Goal: Navigation & Orientation: Understand site structure

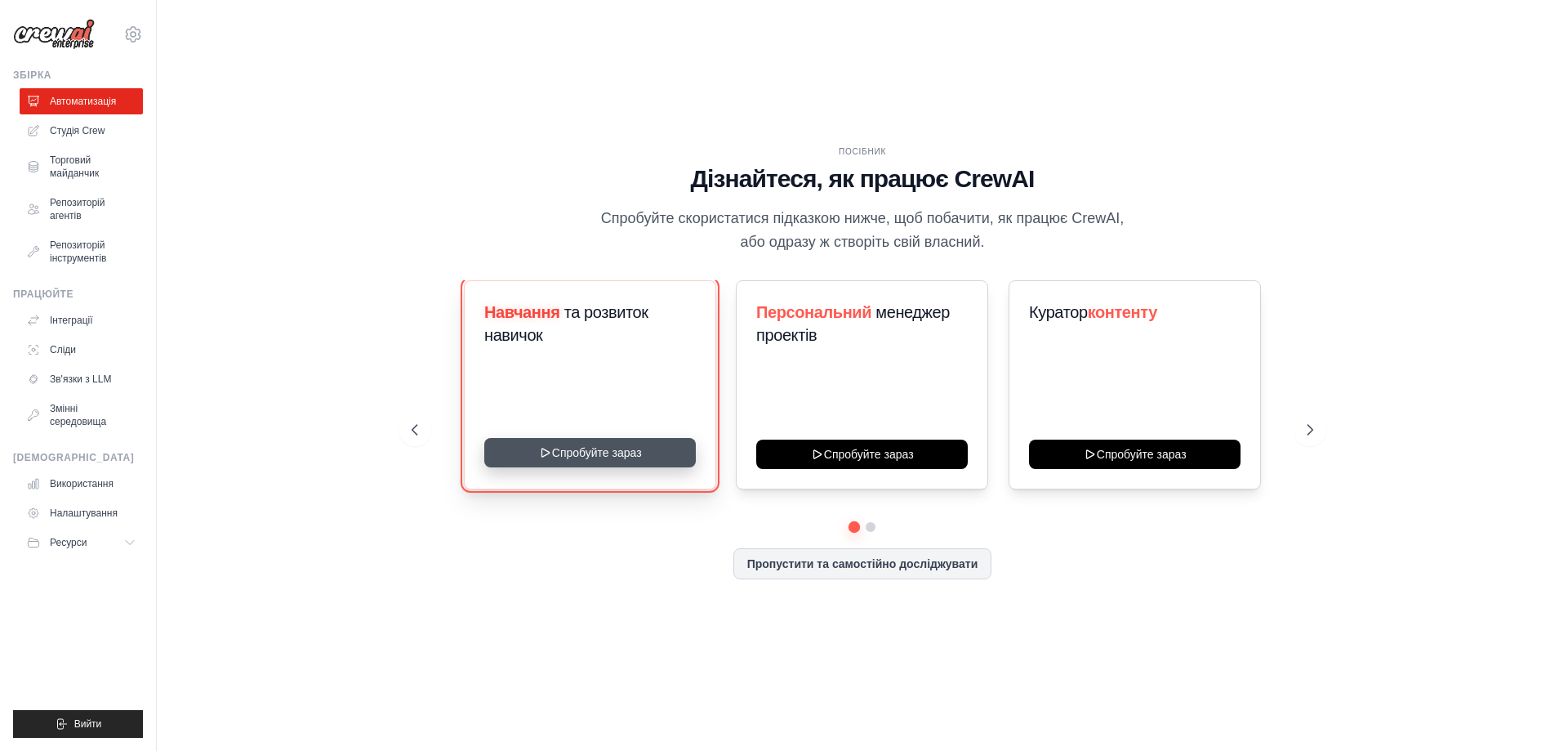
click at [613, 450] on button "Спробуйте зараз" at bounding box center [591, 452] width 212 height 29
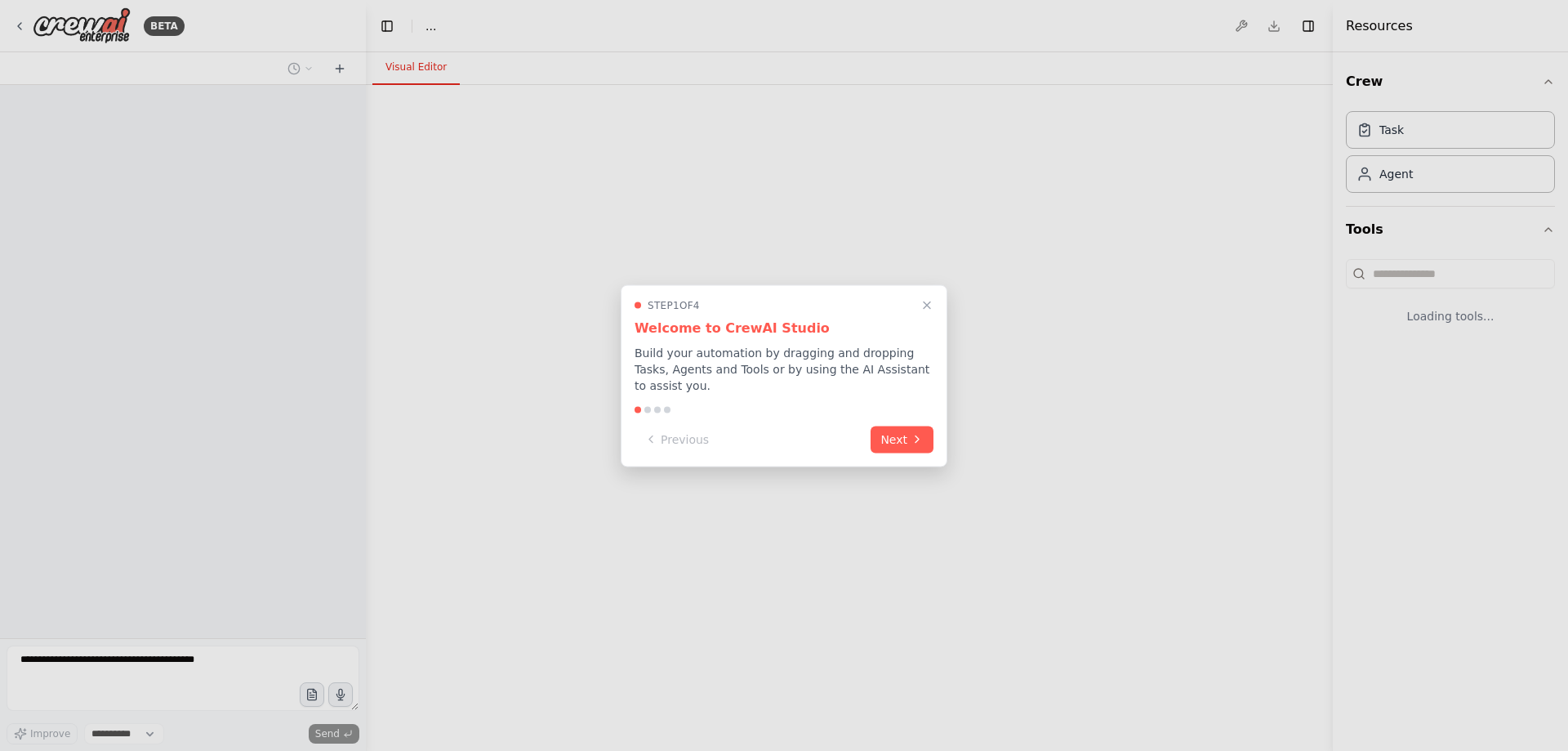
select select "****"
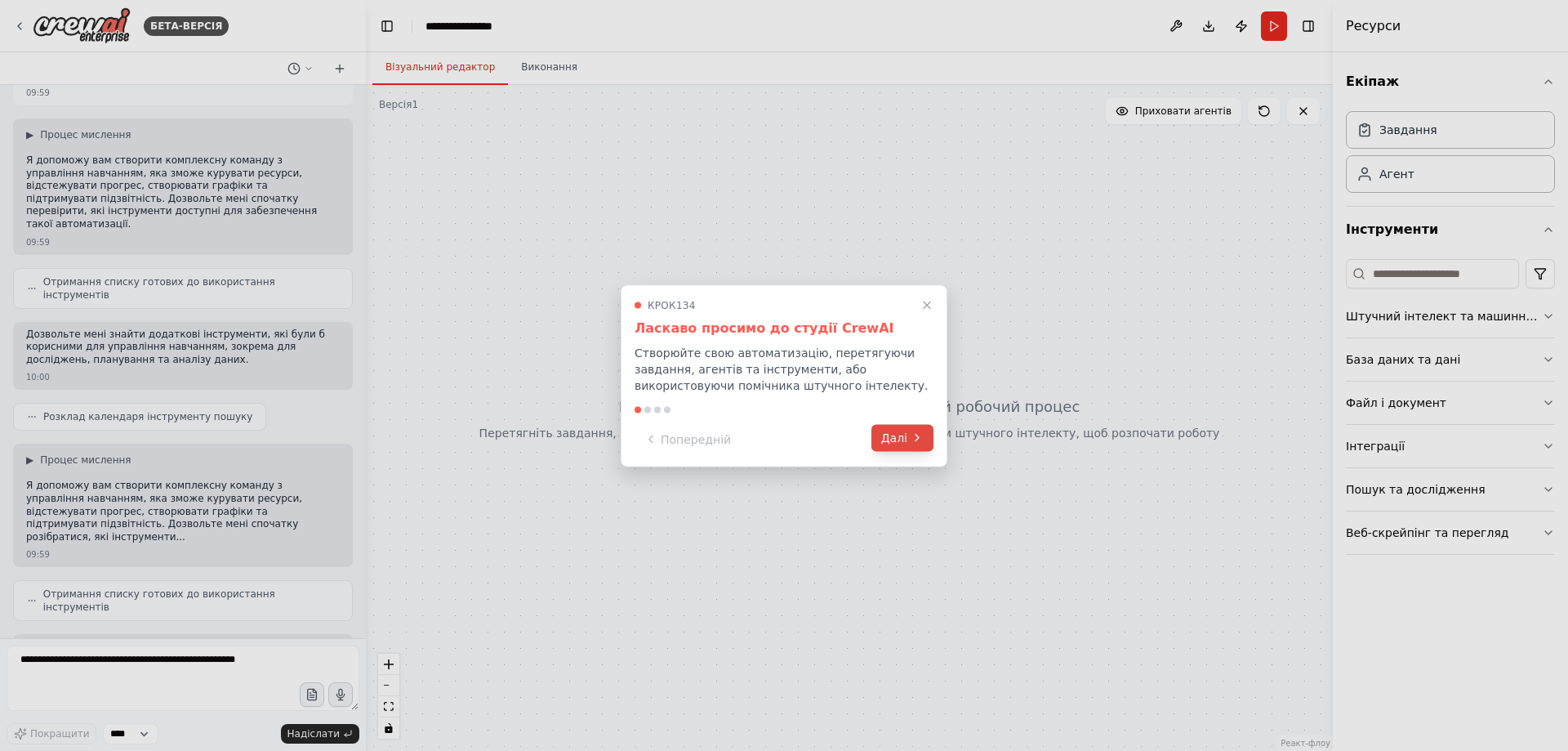
scroll to position [170, 0]
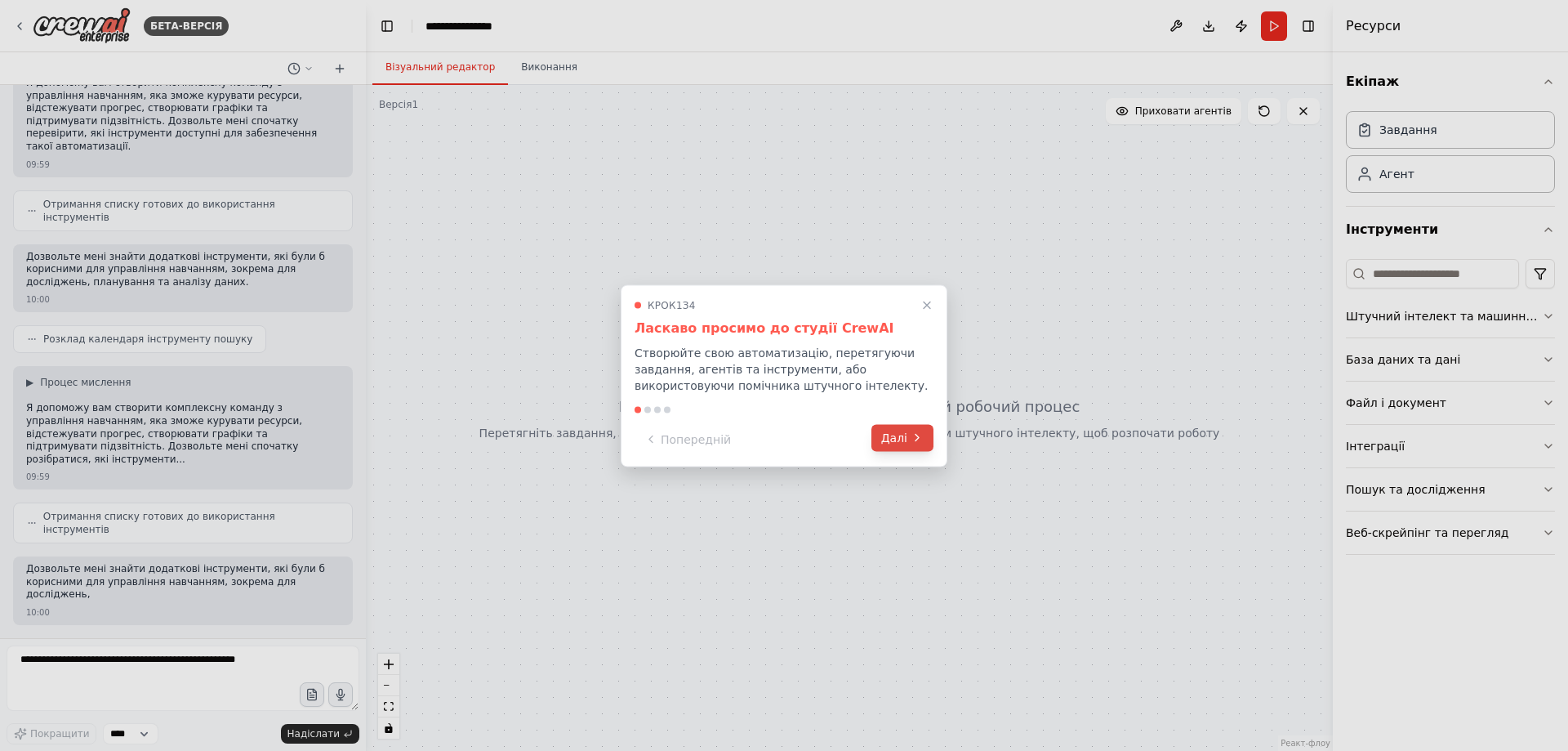
click at [913, 440] on icon at bounding box center [916, 438] width 13 height 13
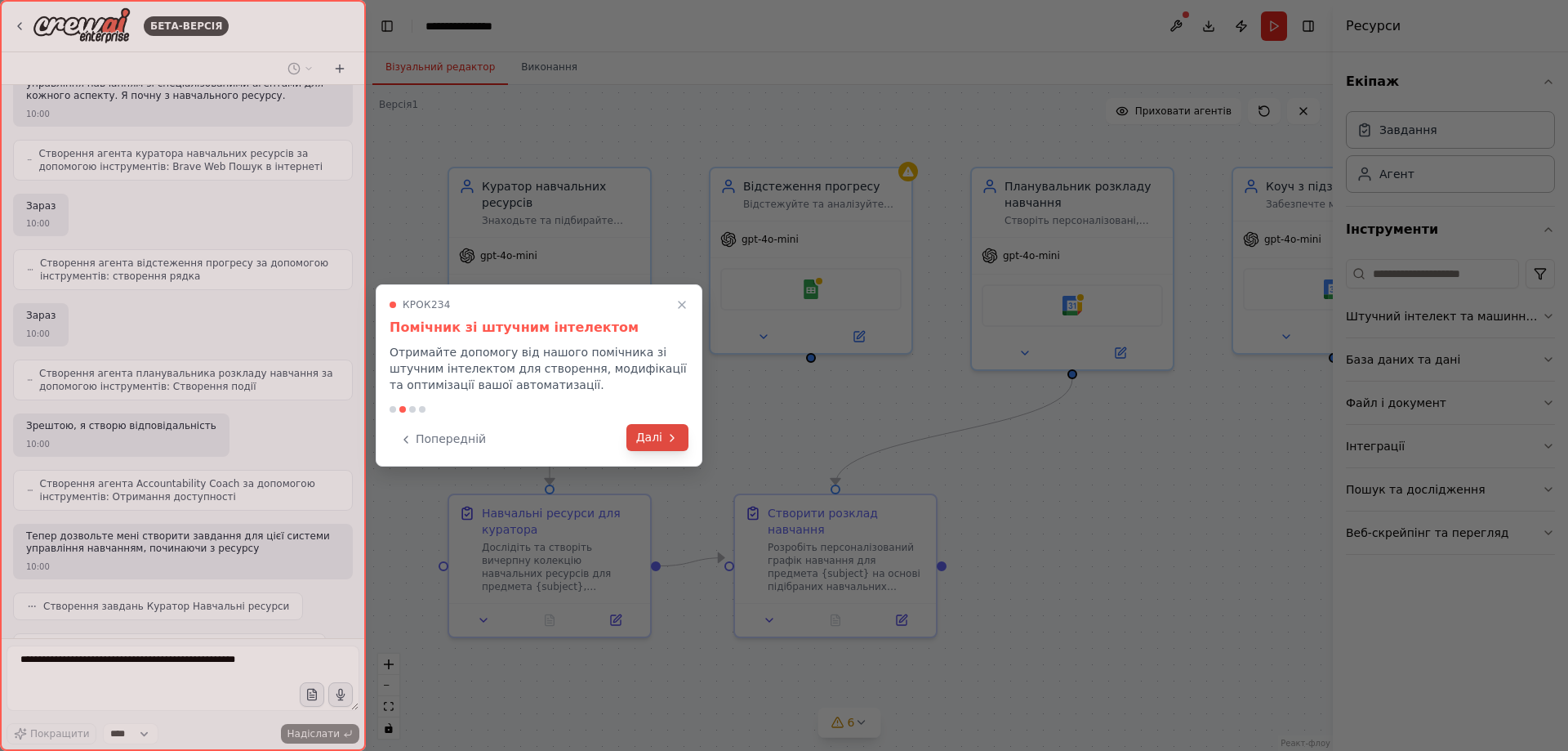
scroll to position [867, 0]
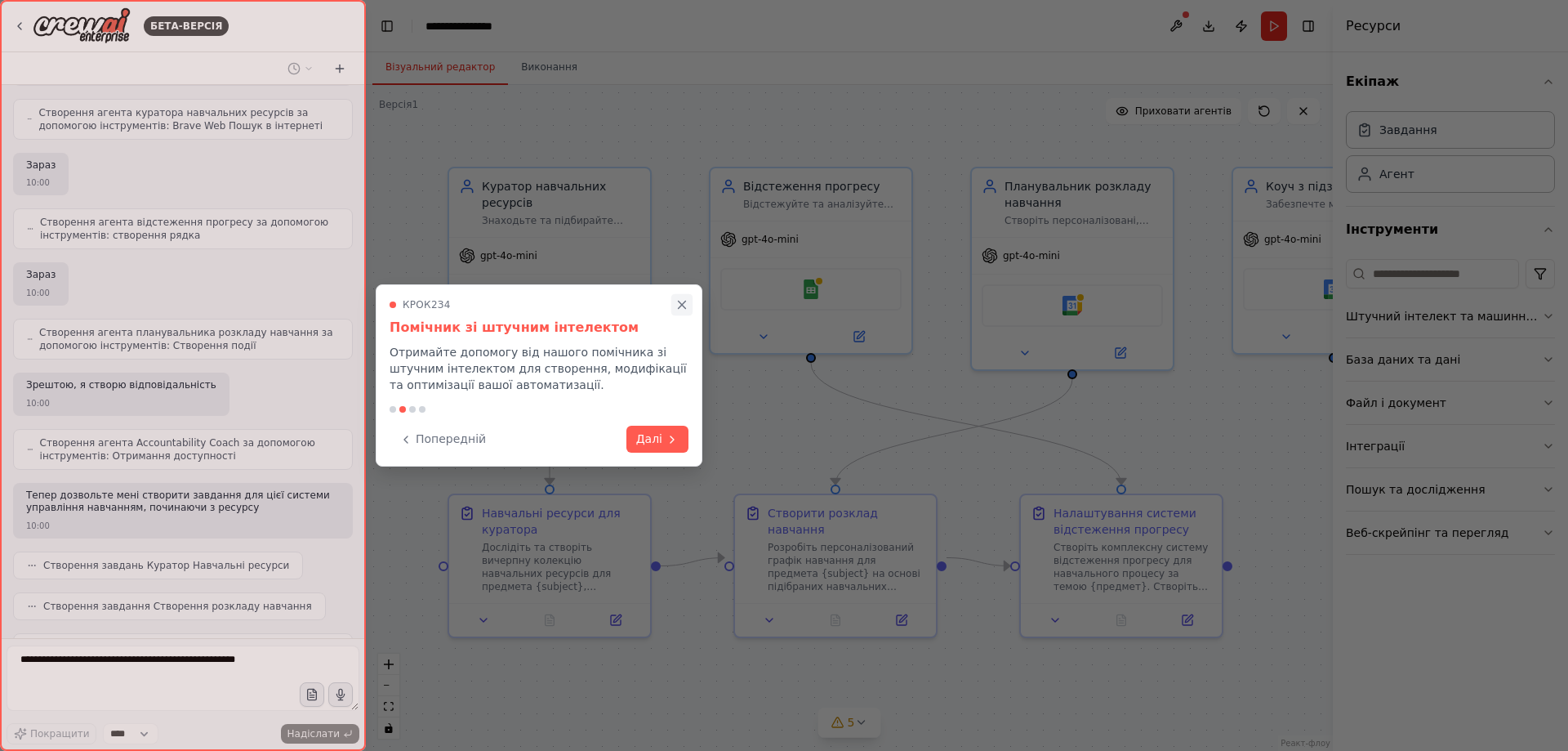
click at [682, 302] on icon "Закрити покрокове керівництво" at bounding box center [682, 305] width 15 height 15
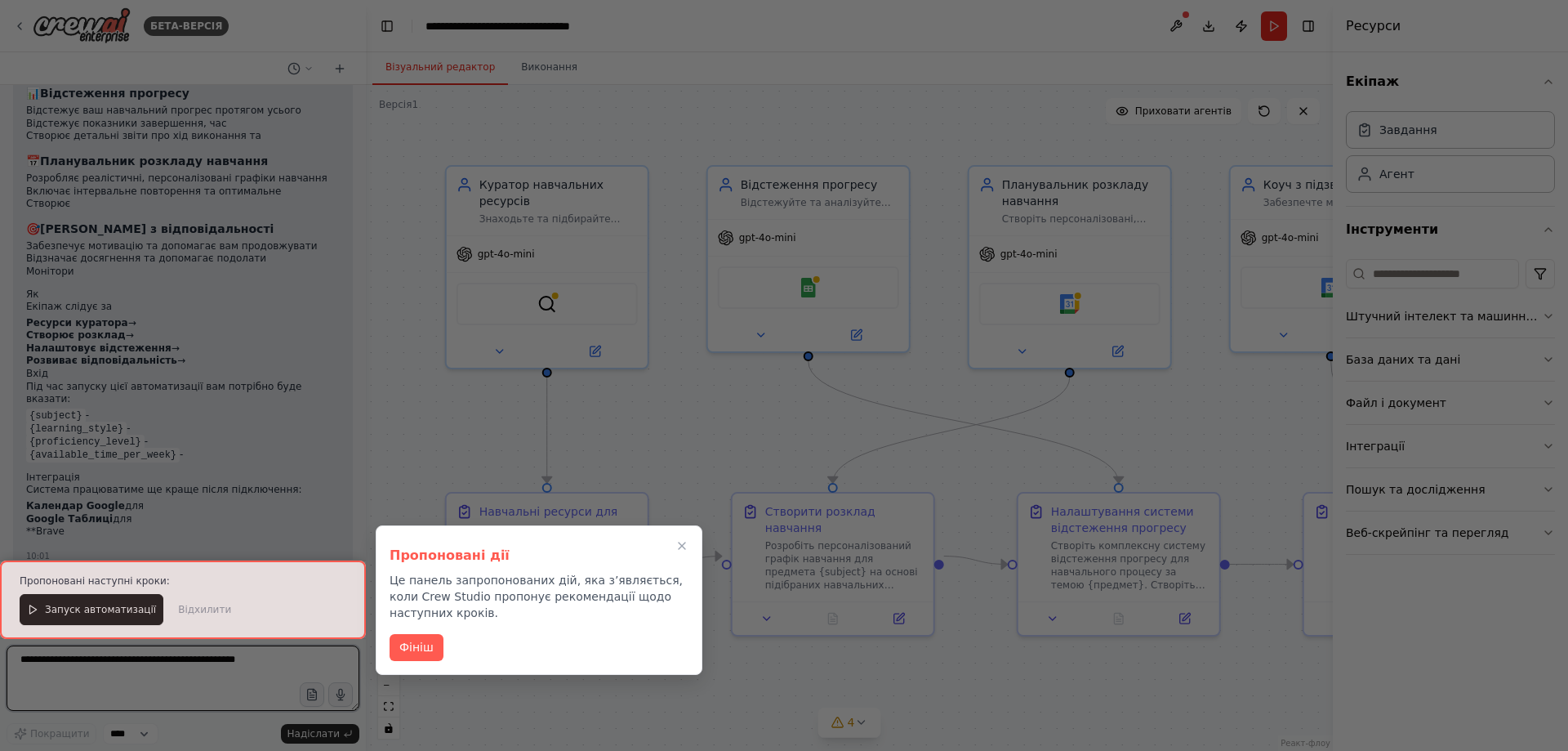
scroll to position [1881, 0]
click at [685, 547] on icon "Закрити покрокове керівництво" at bounding box center [682, 546] width 15 height 15
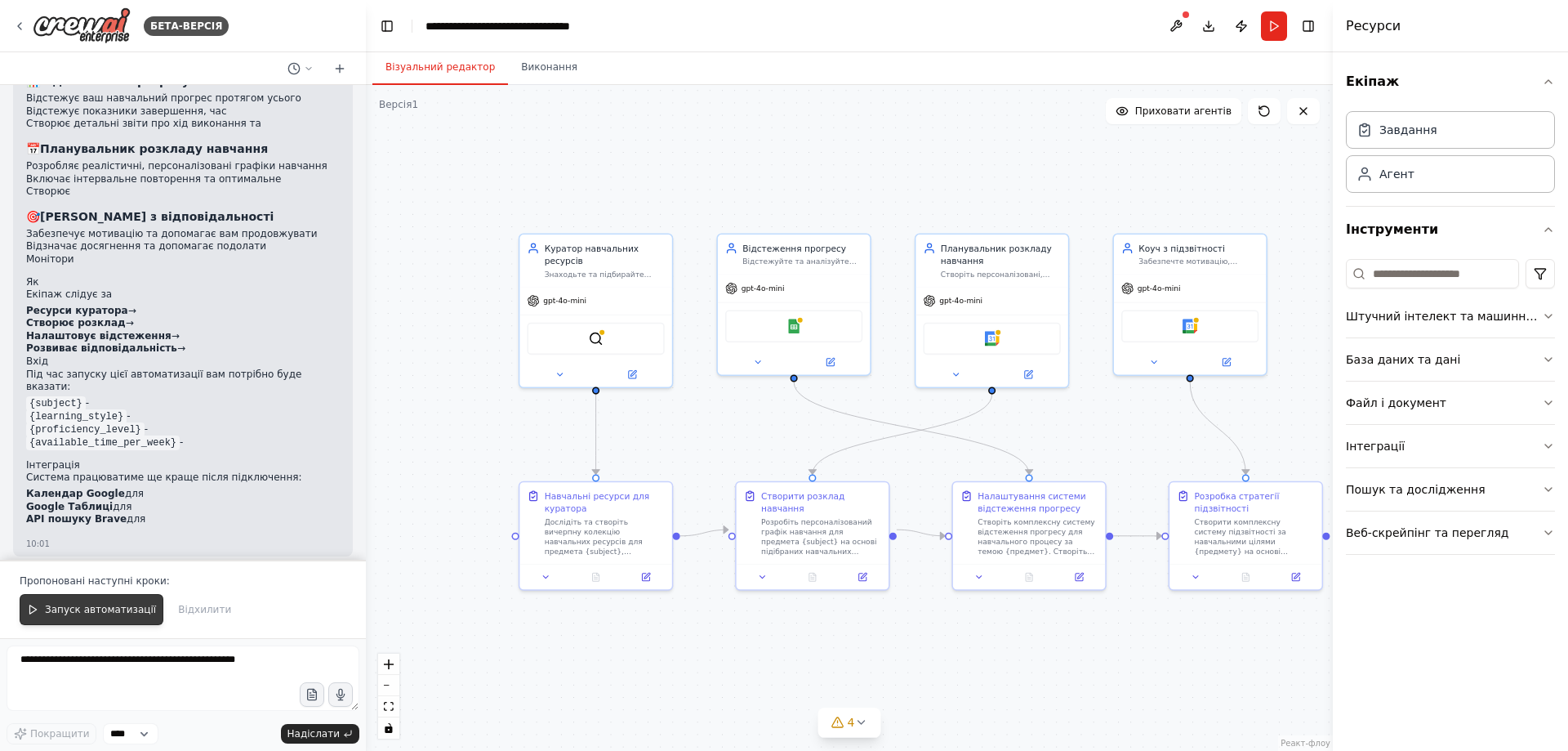
click at [97, 604] on font "Запуск автоматизації" at bounding box center [100, 609] width 111 height 11
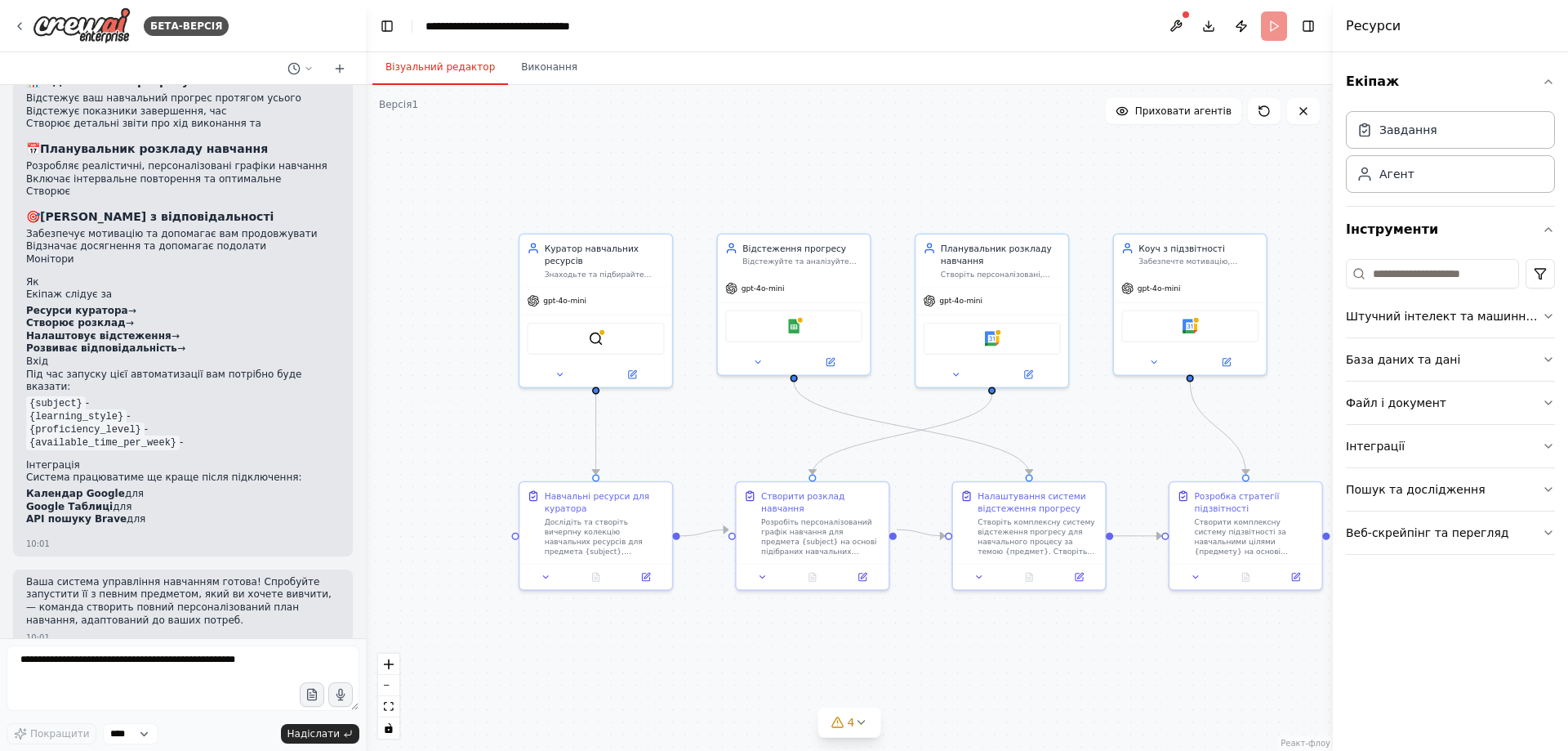
scroll to position [1802, 0]
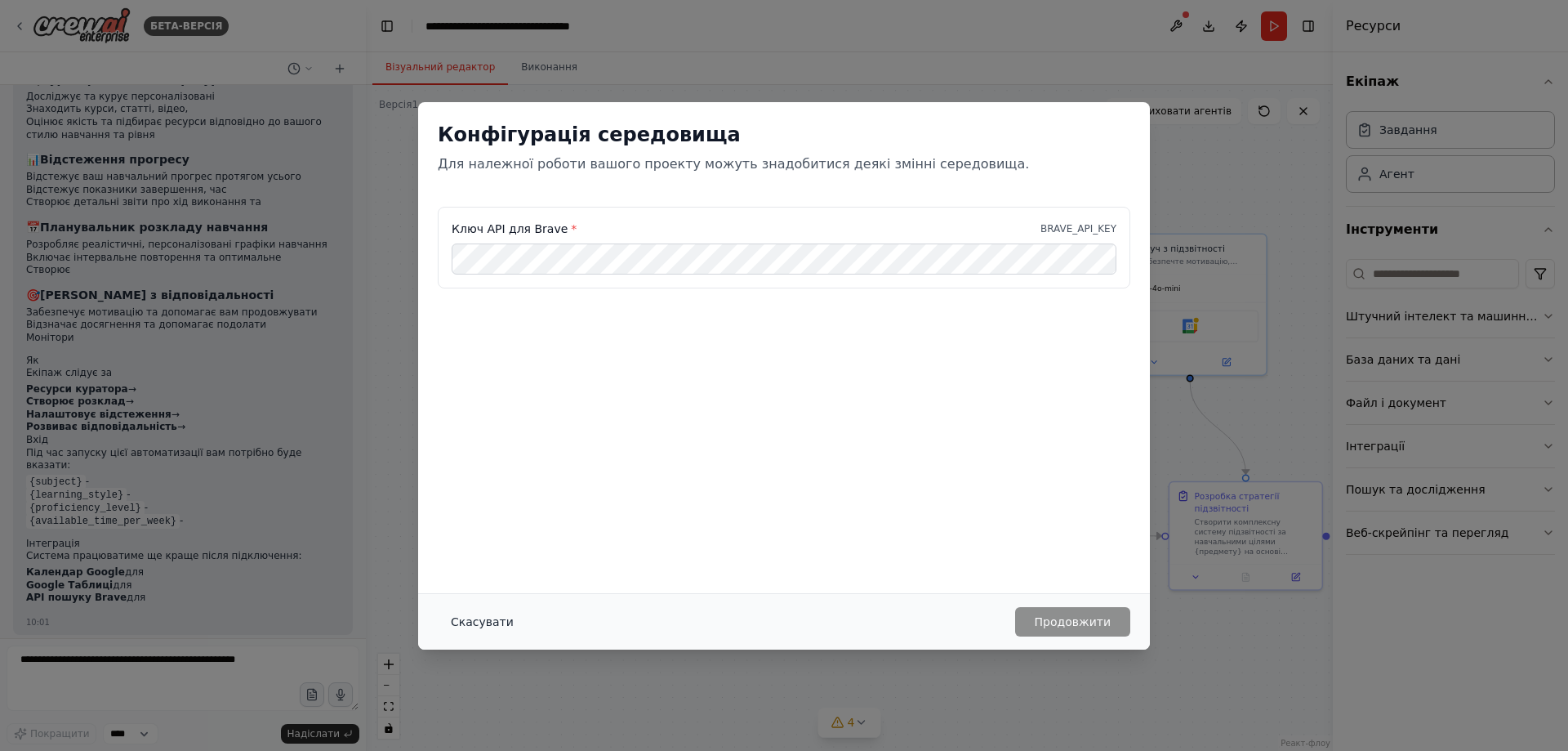
click at [480, 620] on font "Скасувати" at bounding box center [482, 621] width 63 height 13
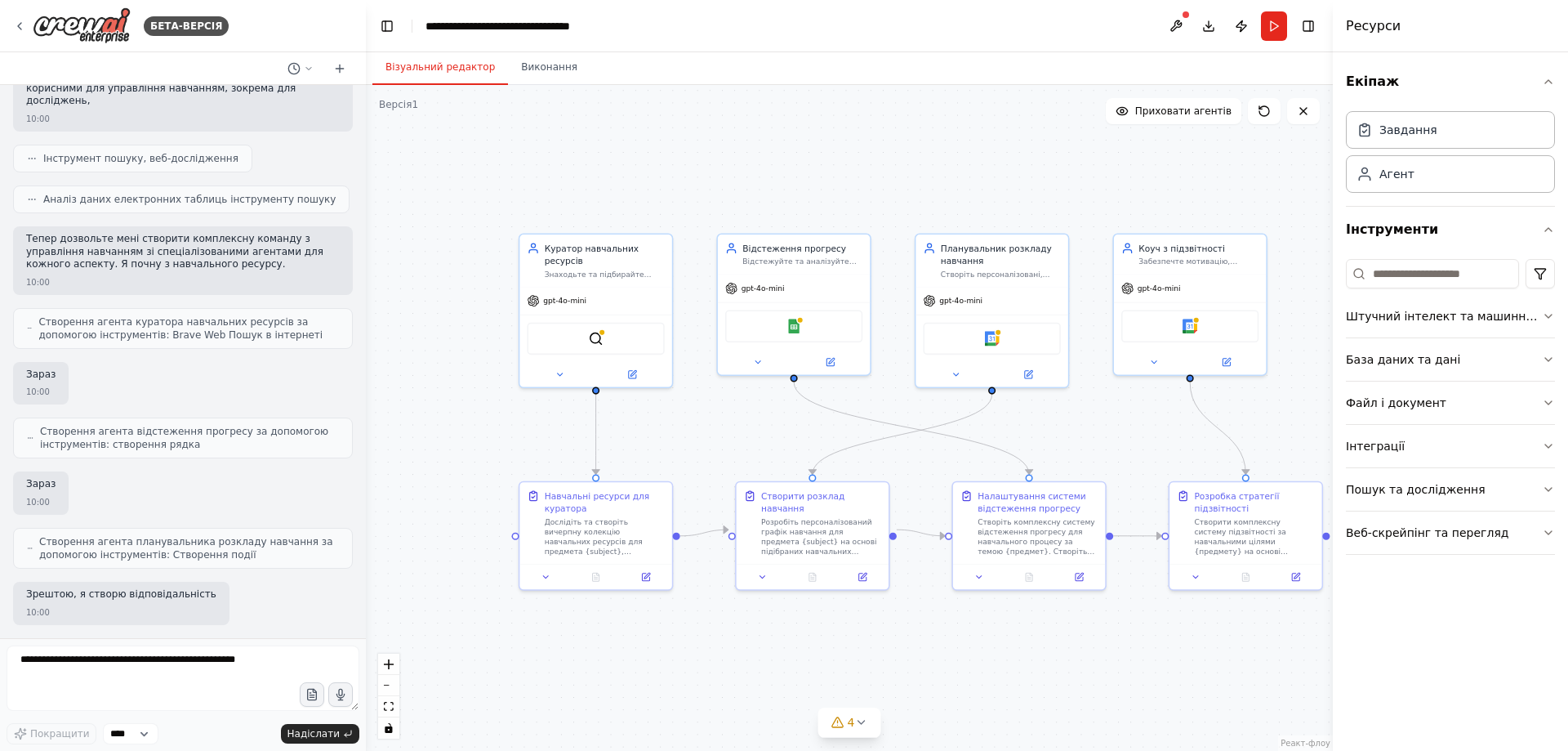
scroll to position [0, 0]
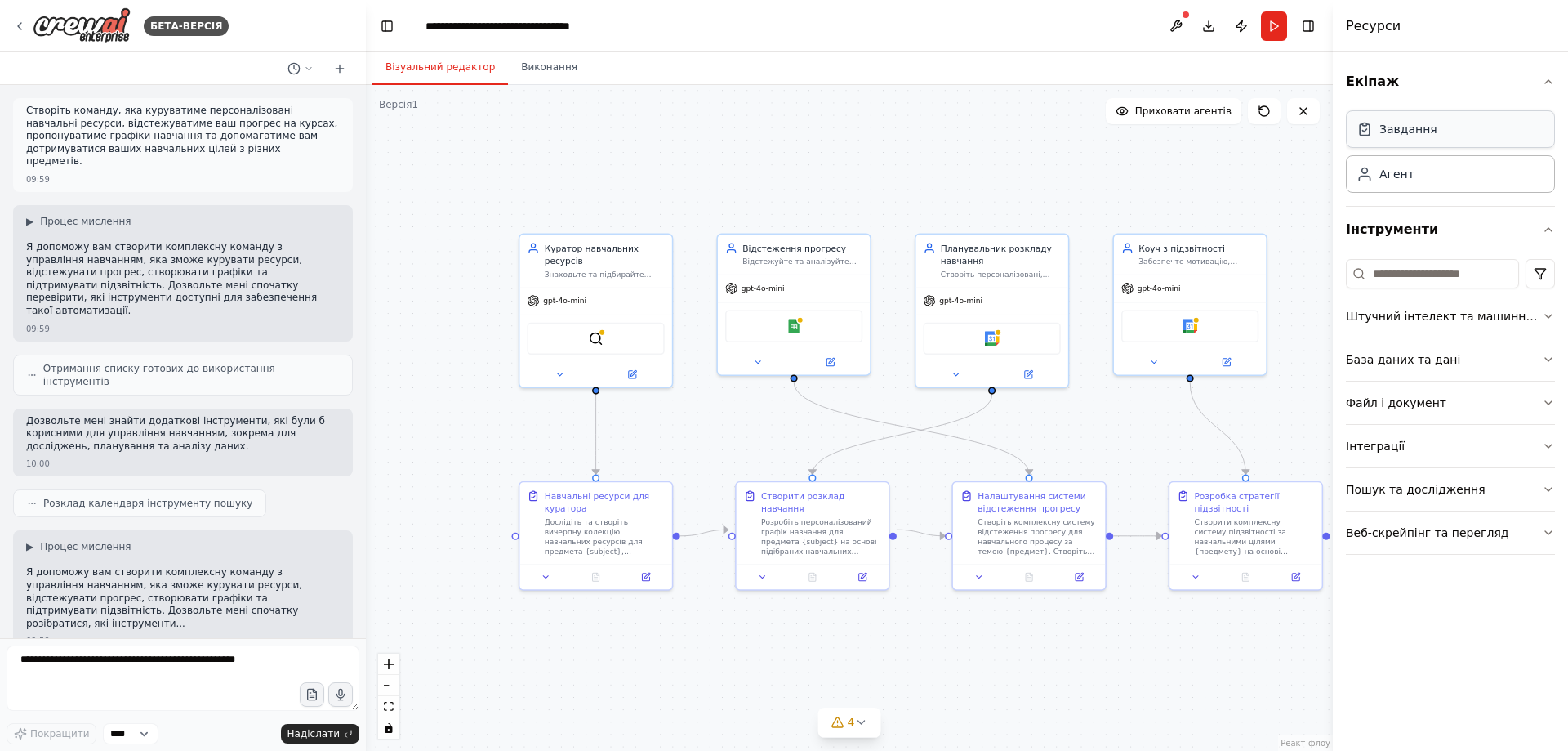
click at [1410, 128] on font "Завдання" at bounding box center [1408, 129] width 58 height 13
click at [1444, 179] on div "Агент" at bounding box center [1450, 173] width 209 height 38
click at [22, 29] on icon at bounding box center [19, 26] width 13 height 13
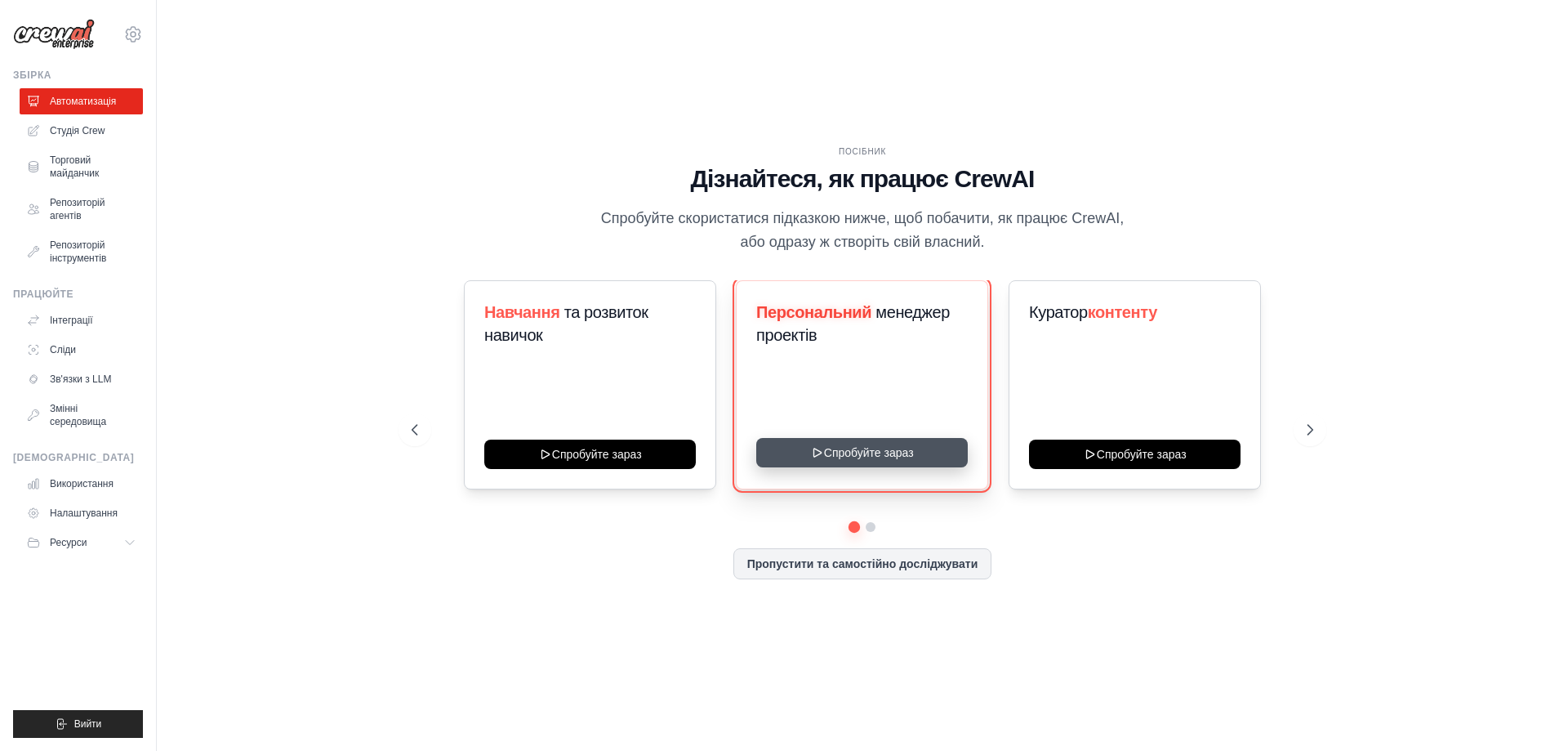
click at [825, 454] on button "Спробуйте зараз" at bounding box center [862, 452] width 212 height 29
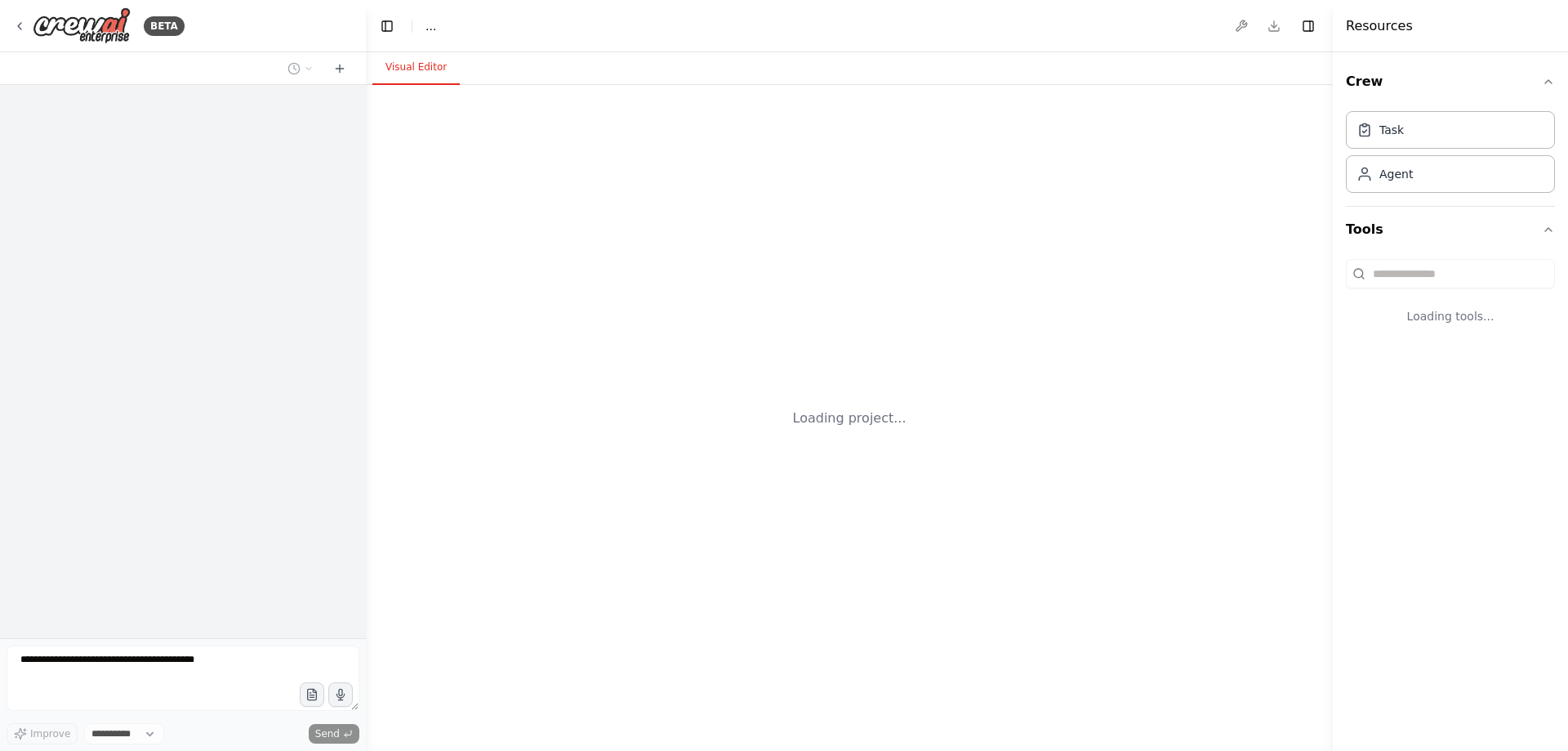
select select "****"
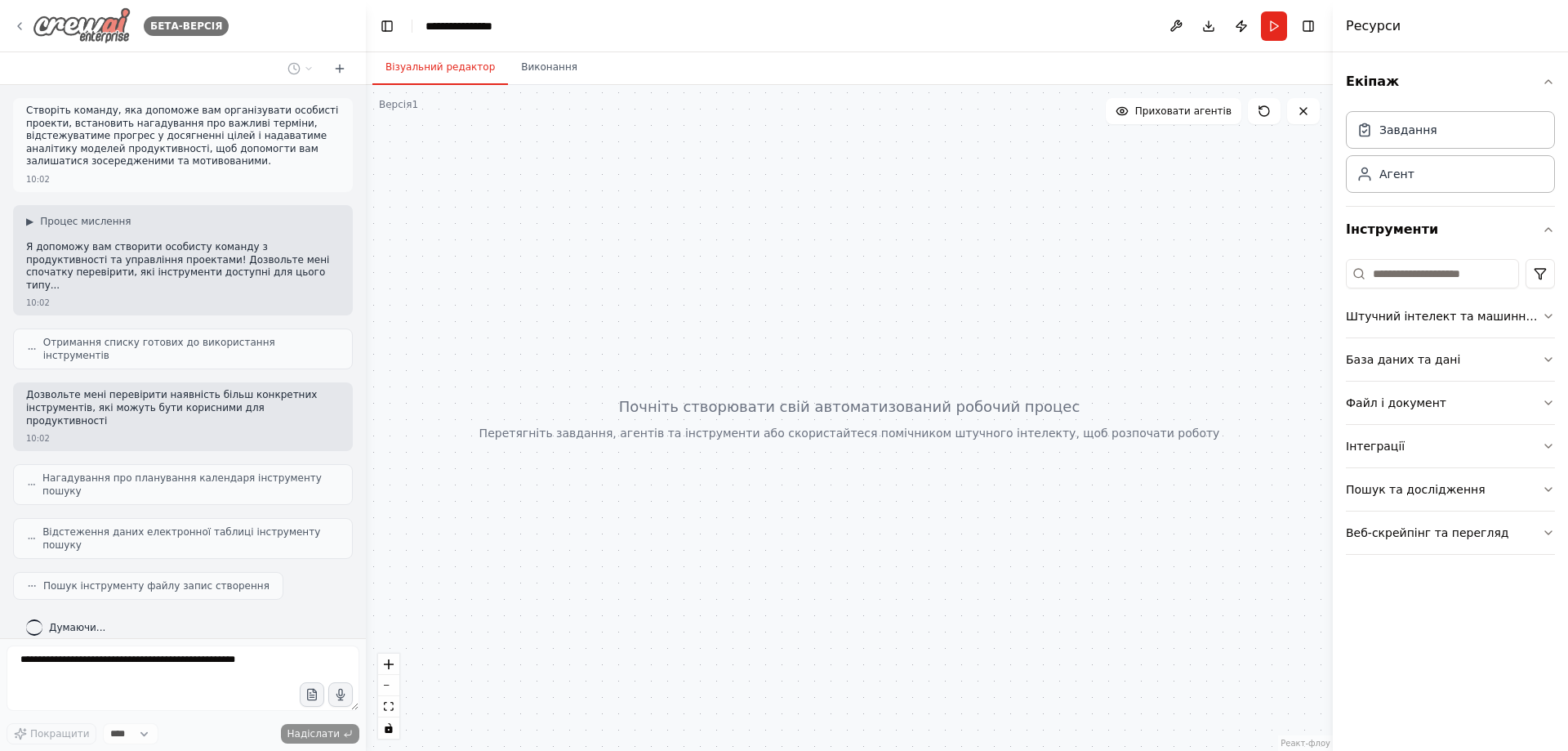
click at [17, 23] on icon at bounding box center [19, 26] width 13 height 13
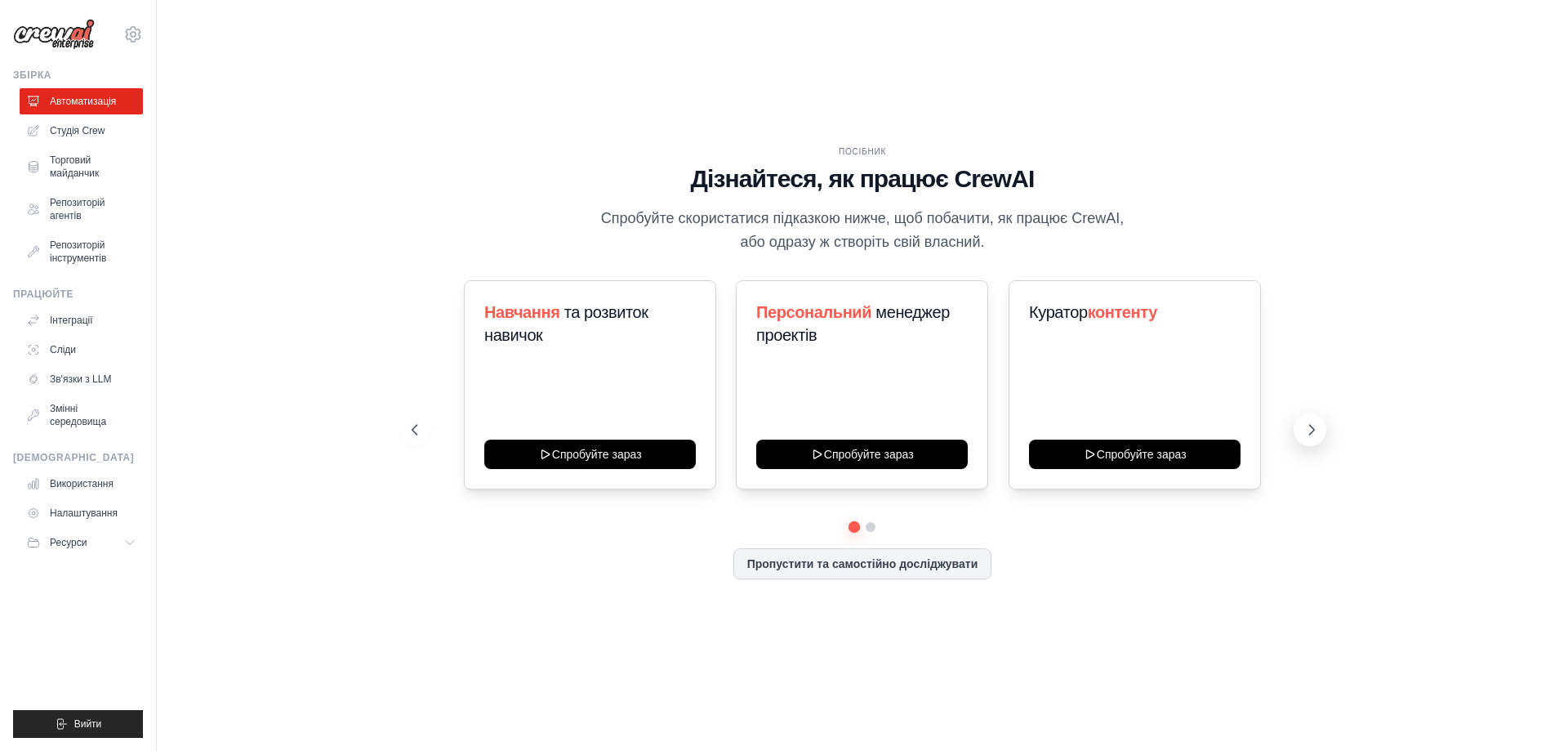
click at [1308, 434] on icon at bounding box center [1311, 430] width 16 height 16
click at [53, 317] on font "Інтеграції" at bounding box center [72, 320] width 43 height 11
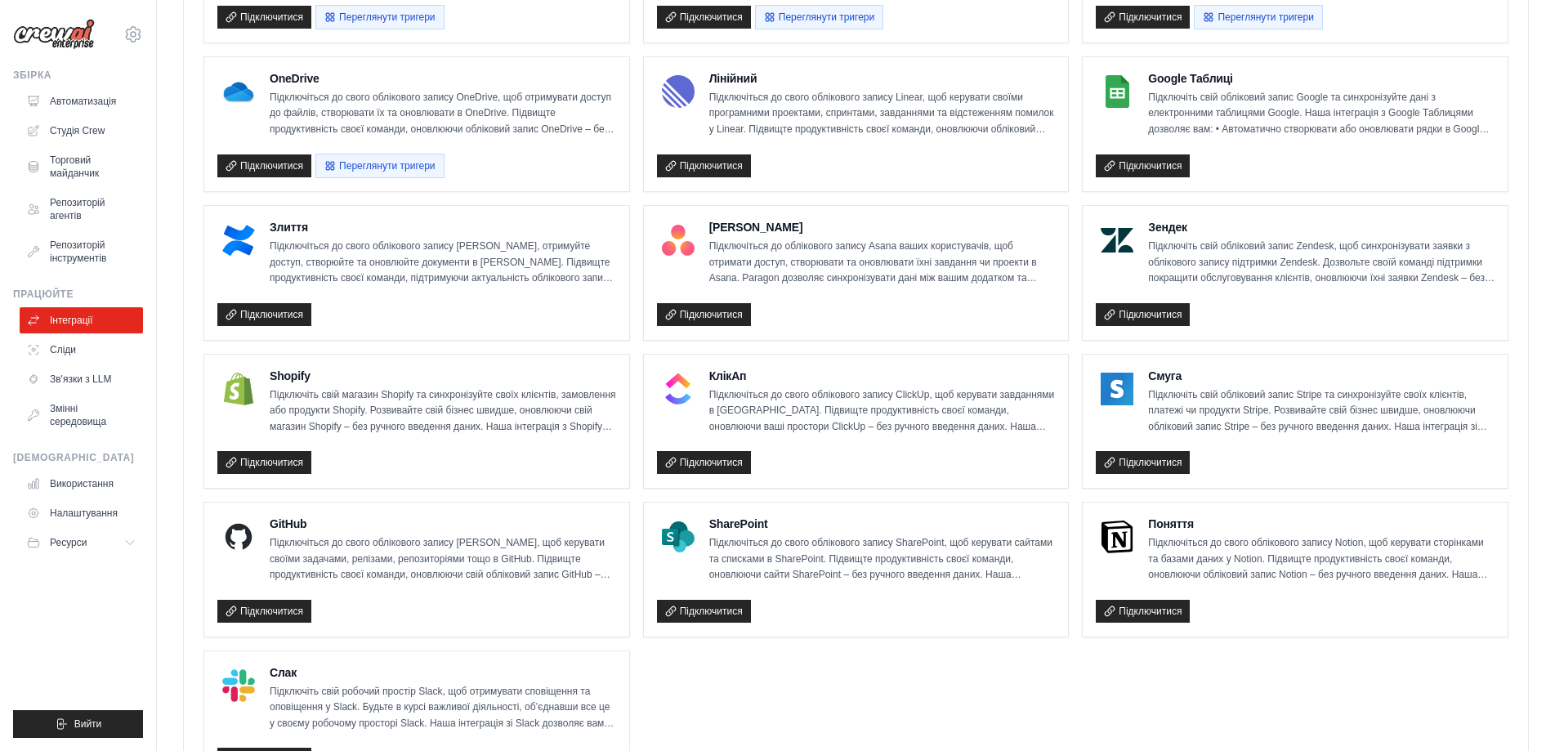
scroll to position [899, 0]
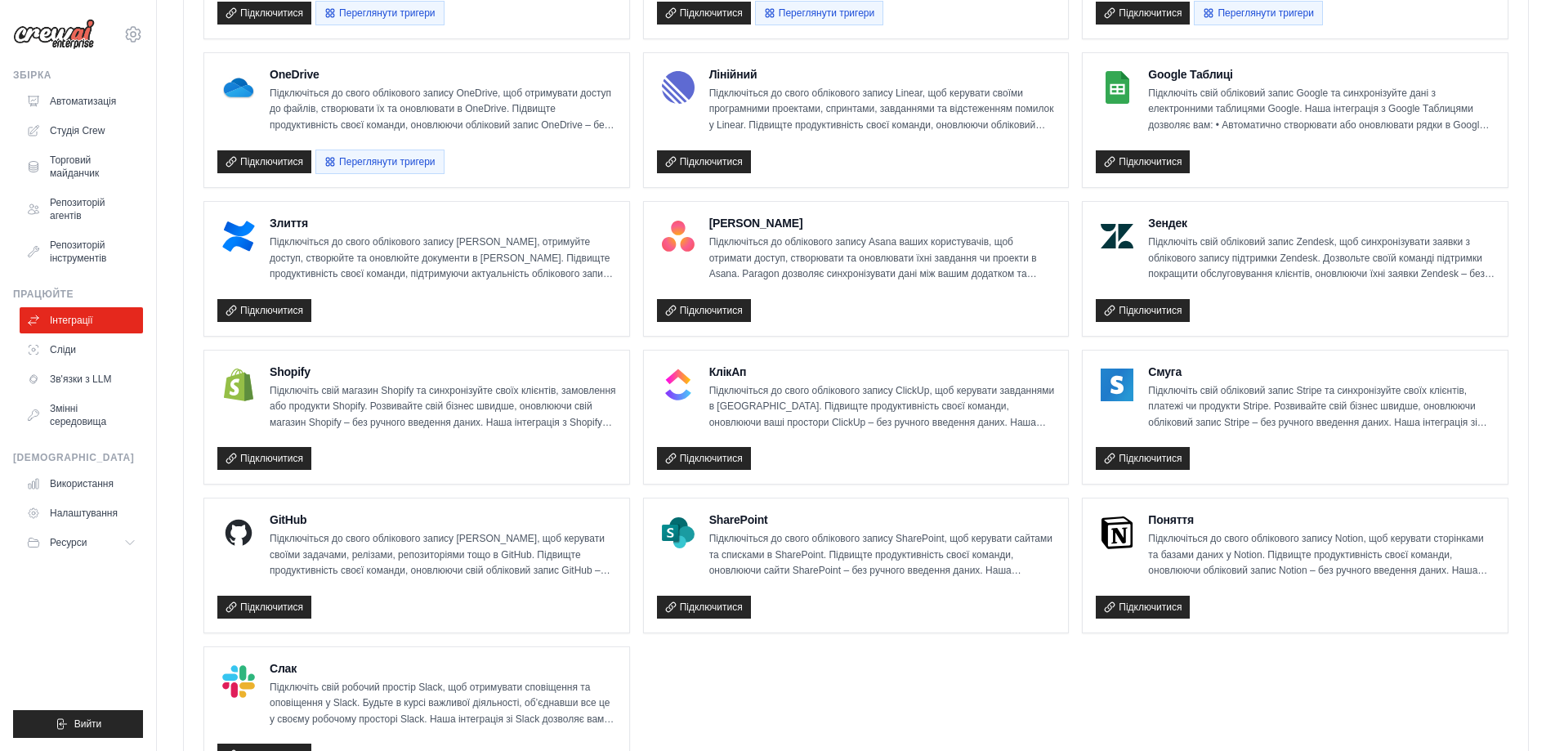
click at [501, 412] on p "Підключіть свій магазин Shopify та синхронізуйте своїх клієнтів, замовлення або…" at bounding box center [443, 407] width 347 height 48
click at [360, 443] on div "Підключитися" at bounding box center [416, 456] width 399 height 30
click at [365, 413] on p "Підключіть свій магазин Shopify та синхронізуйте своїх клієнтів, замовлення або…" at bounding box center [443, 407] width 347 height 48
click at [86, 166] on font "Торговий майданчик" at bounding box center [94, 167] width 87 height 26
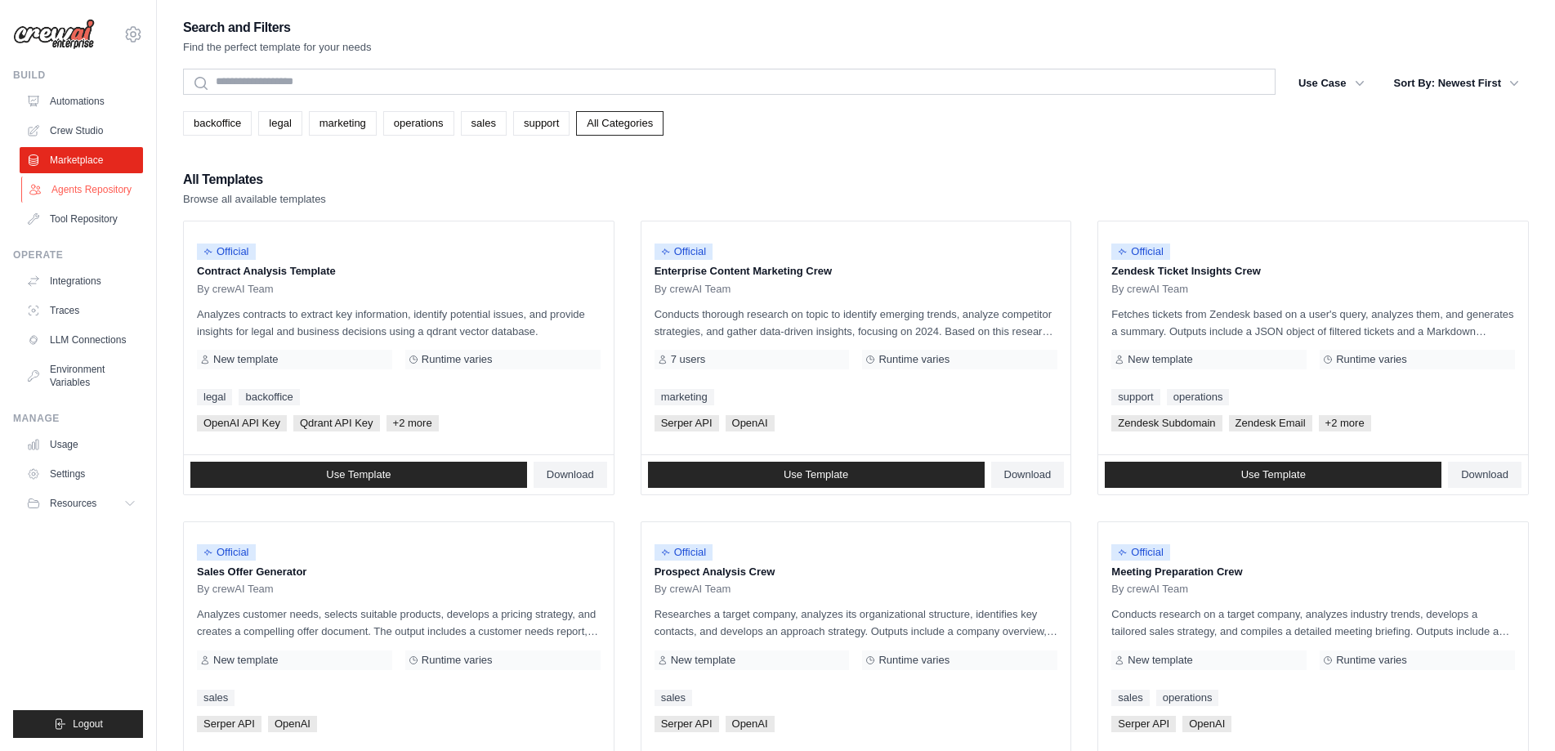
click at [105, 190] on link "Agents Repository" at bounding box center [82, 190] width 123 height 26
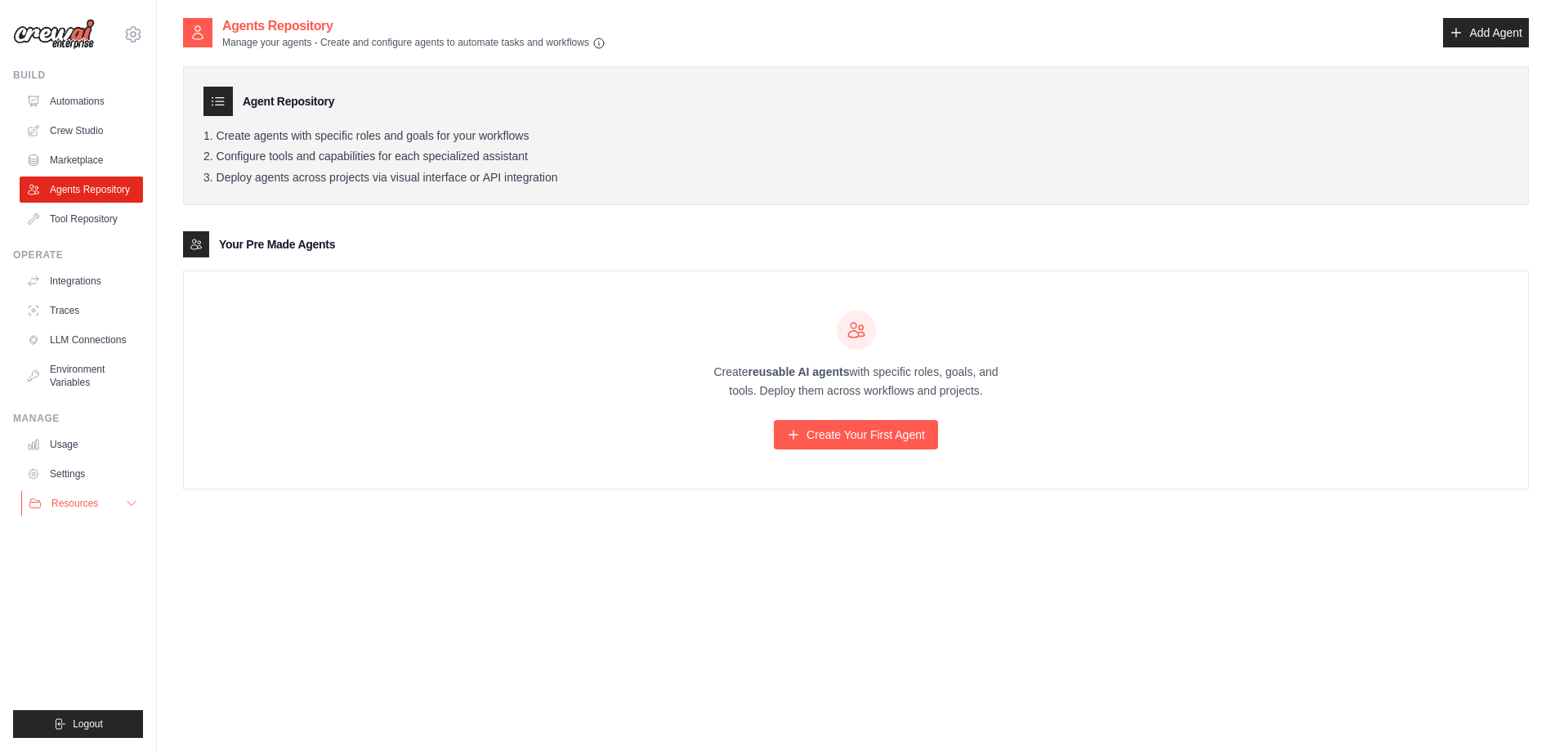
click at [90, 503] on span "Resources" at bounding box center [74, 503] width 47 height 13
click at [79, 468] on link "Settings" at bounding box center [82, 474] width 123 height 26
